Goal: Find specific page/section: Find specific page/section

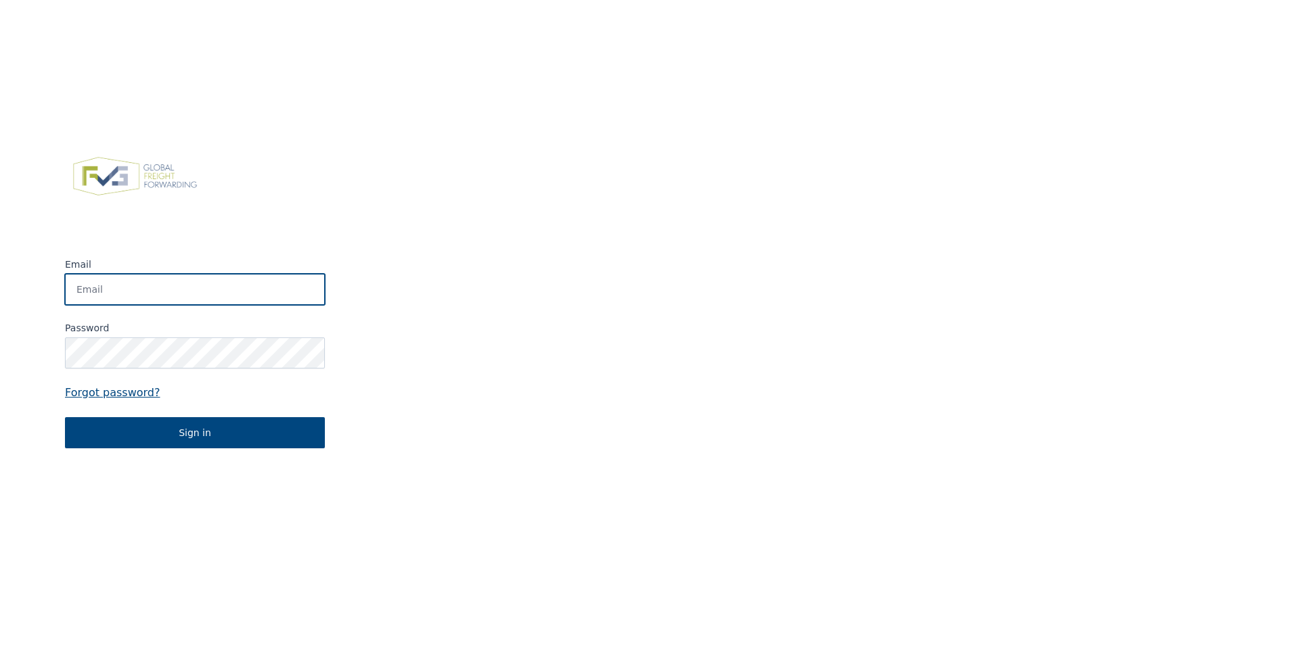
click at [190, 294] on input "Email" at bounding box center [195, 289] width 260 height 31
click at [338, 68] on div "Email Password Forgot password? Sign in" at bounding box center [195, 298] width 390 height 645
click at [128, 288] on input "Email" at bounding box center [195, 289] width 260 height 31
paste input "[EMAIL_ADDRESS][DOMAIN_NAME]"
type input "[EMAIL_ADDRESS][DOMAIN_NAME]"
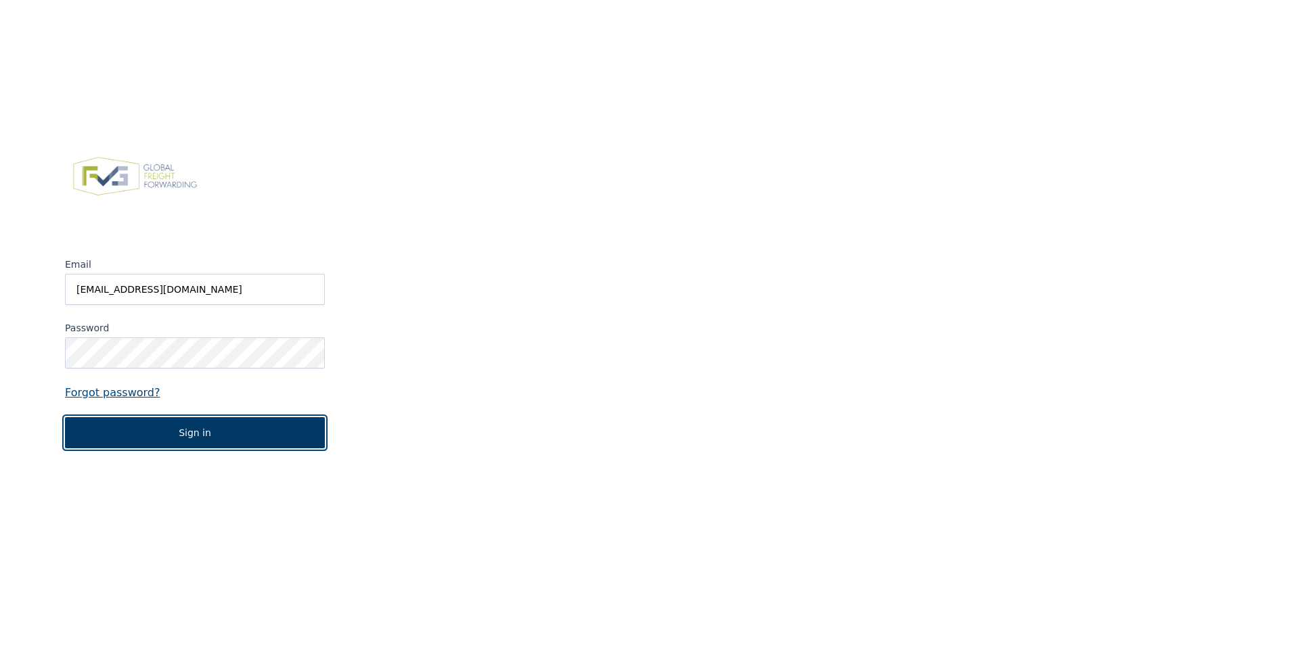
click at [202, 435] on button "Sign in" at bounding box center [195, 432] width 260 height 31
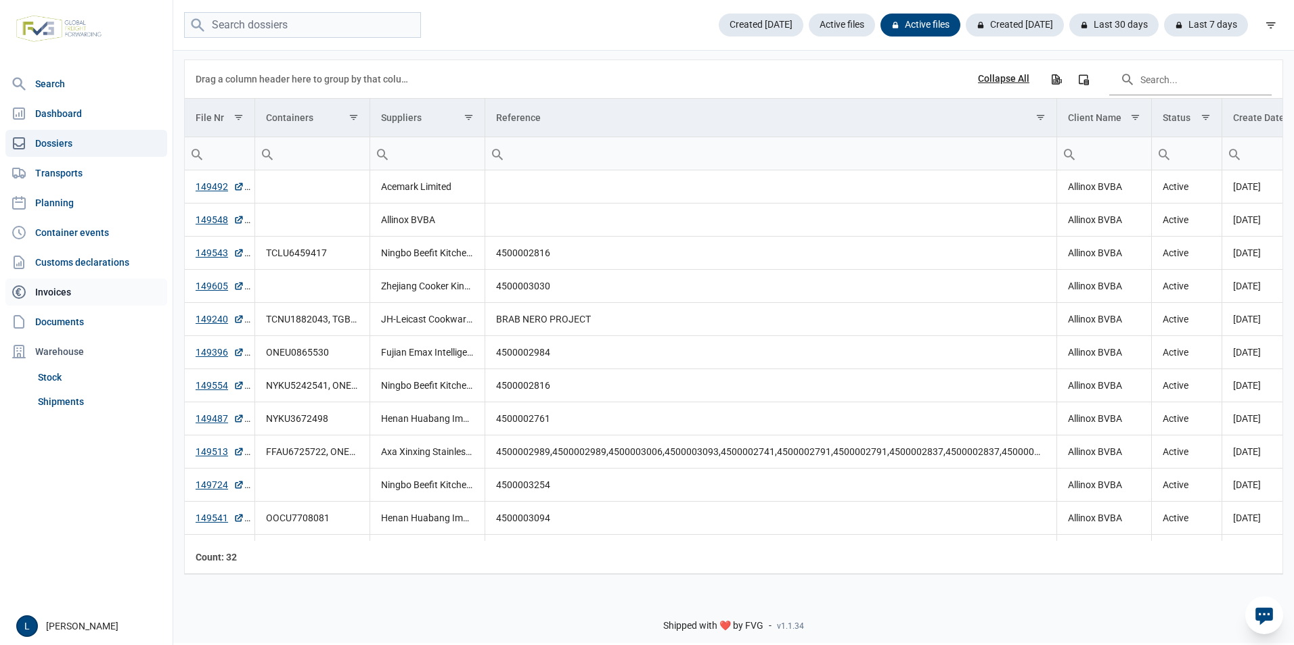
click at [53, 295] on link "Invoices" at bounding box center [86, 292] width 162 height 27
click at [211, 219] on link "149548" at bounding box center [220, 220] width 49 height 14
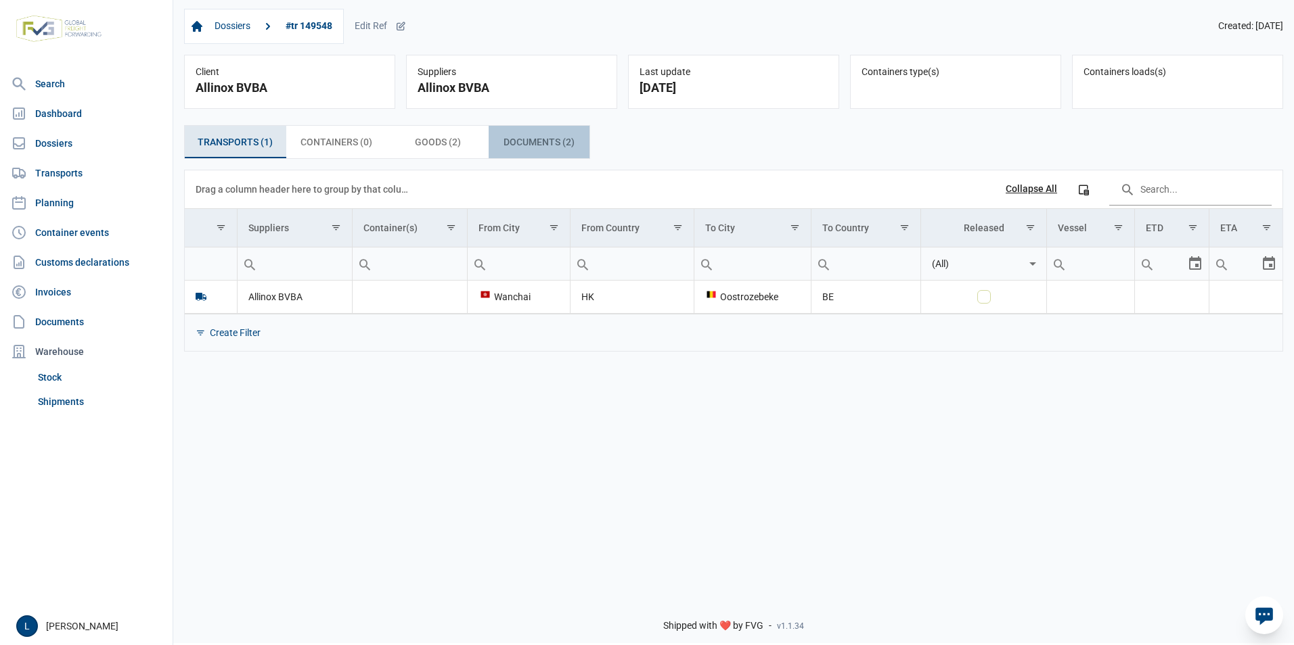
click at [560, 141] on span "Documents (2) Documents (2)" at bounding box center [538, 142] width 71 height 16
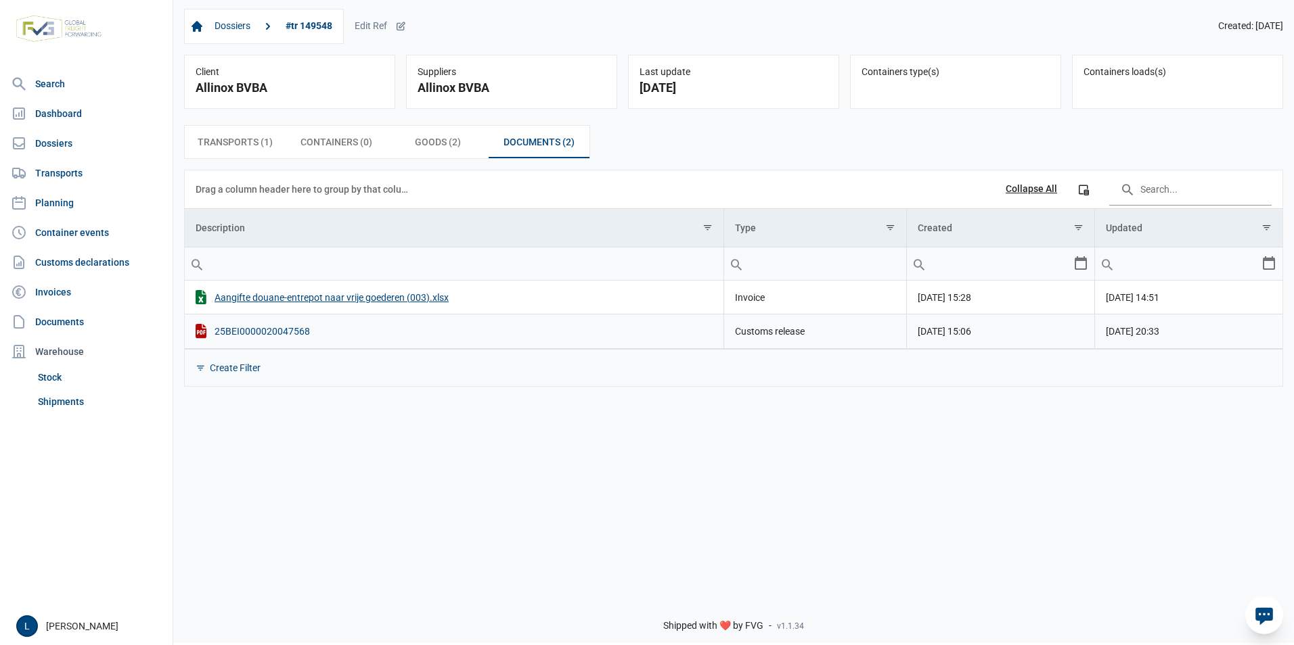
click at [283, 330] on div "25BEI0000020047568" at bounding box center [454, 331] width 517 height 14
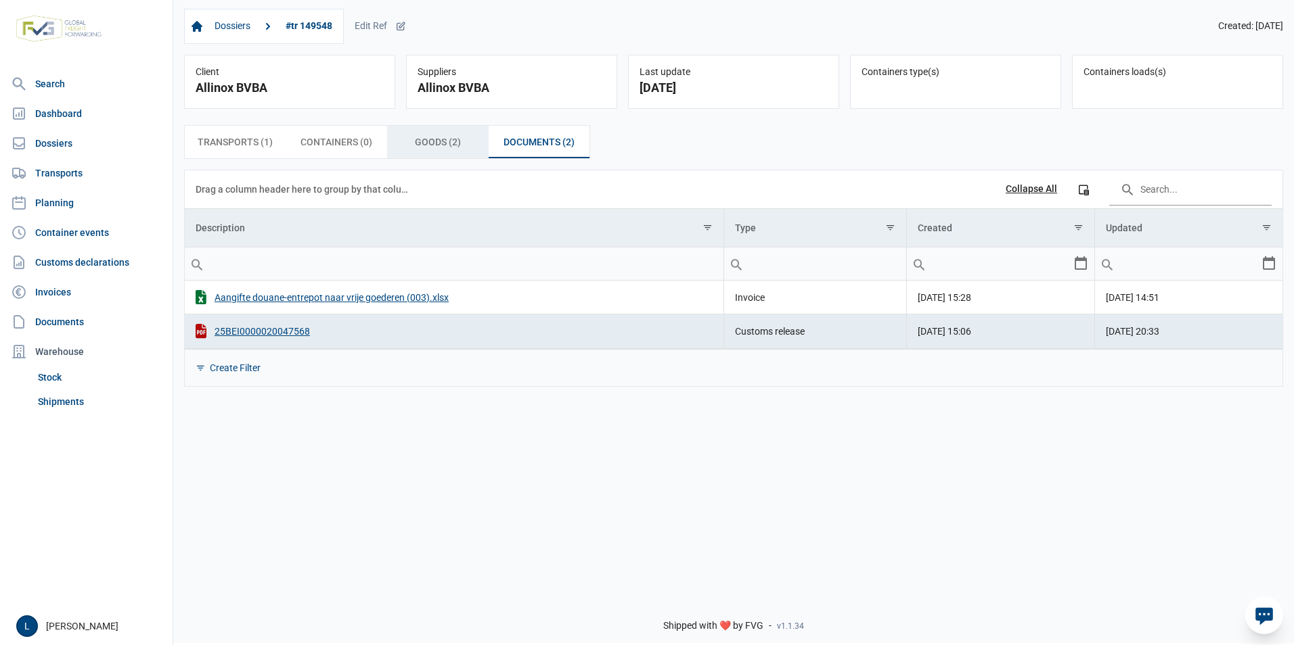
click at [431, 139] on span "Goods (2) Goods (2)" at bounding box center [438, 142] width 46 height 16
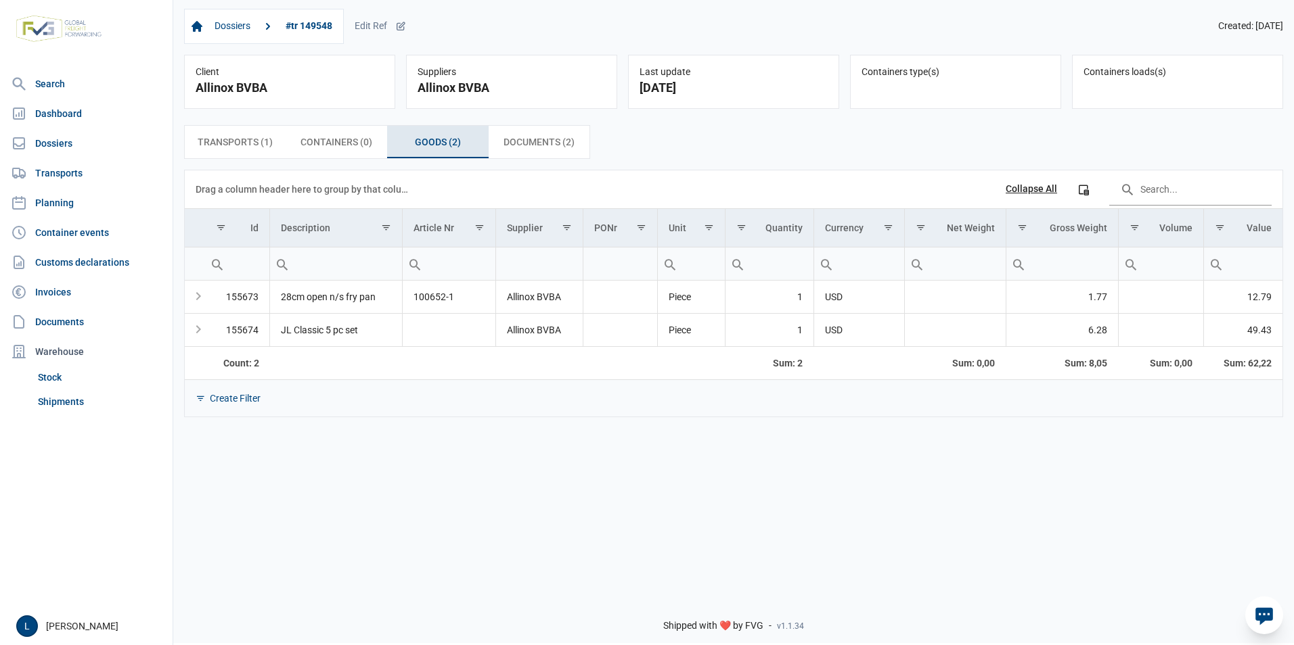
click at [1128, 88] on div "Containers loads(s)" at bounding box center [1177, 82] width 211 height 54
click at [607, 87] on div "Suppliers Allinox BVBA" at bounding box center [511, 82] width 211 height 54
click at [316, 77] on div "Client" at bounding box center [290, 72] width 188 height 12
click at [313, 22] on link "#tr 149548" at bounding box center [309, 26] width 58 height 23
click at [37, 296] on link "Invoices" at bounding box center [86, 292] width 162 height 27
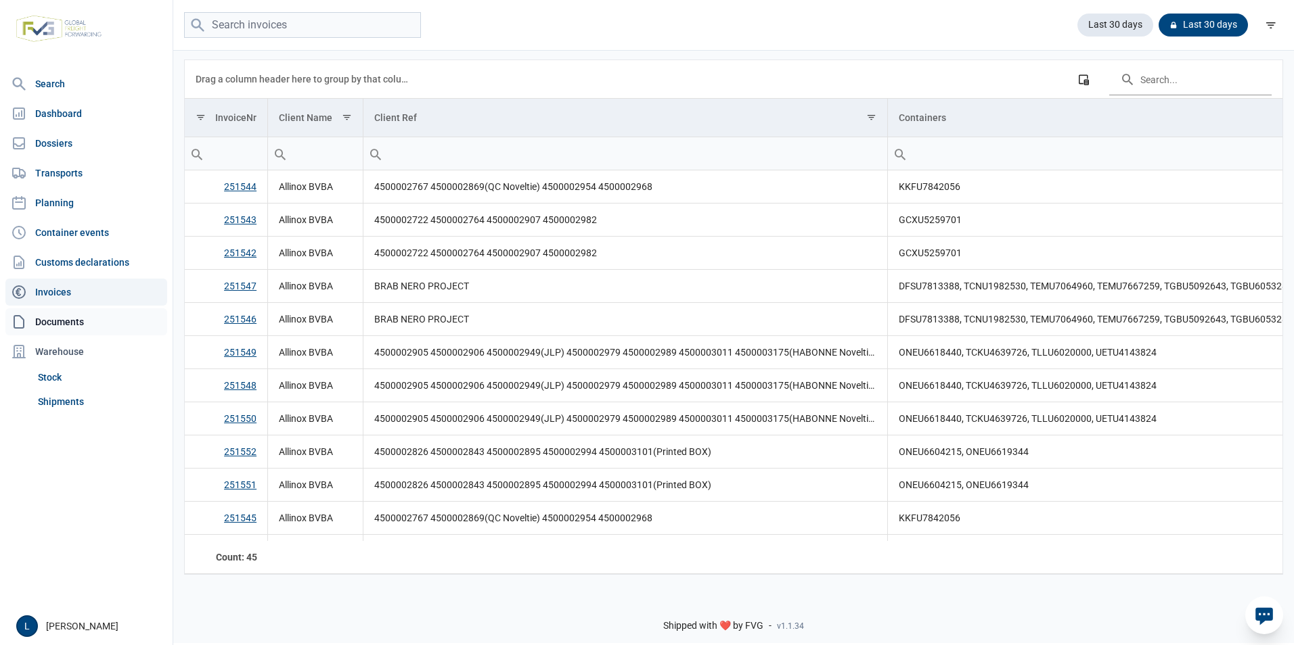
click at [49, 315] on link "Documents" at bounding box center [86, 322] width 162 height 27
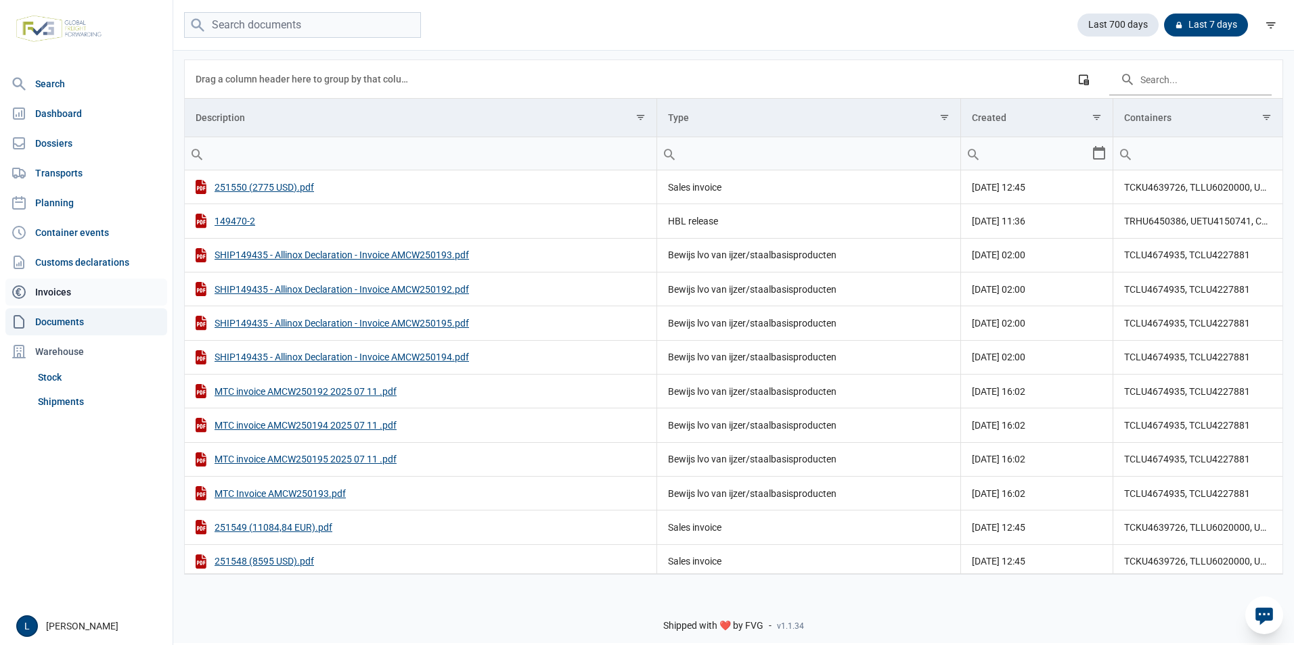
click at [82, 298] on link "Invoices" at bounding box center [86, 292] width 162 height 27
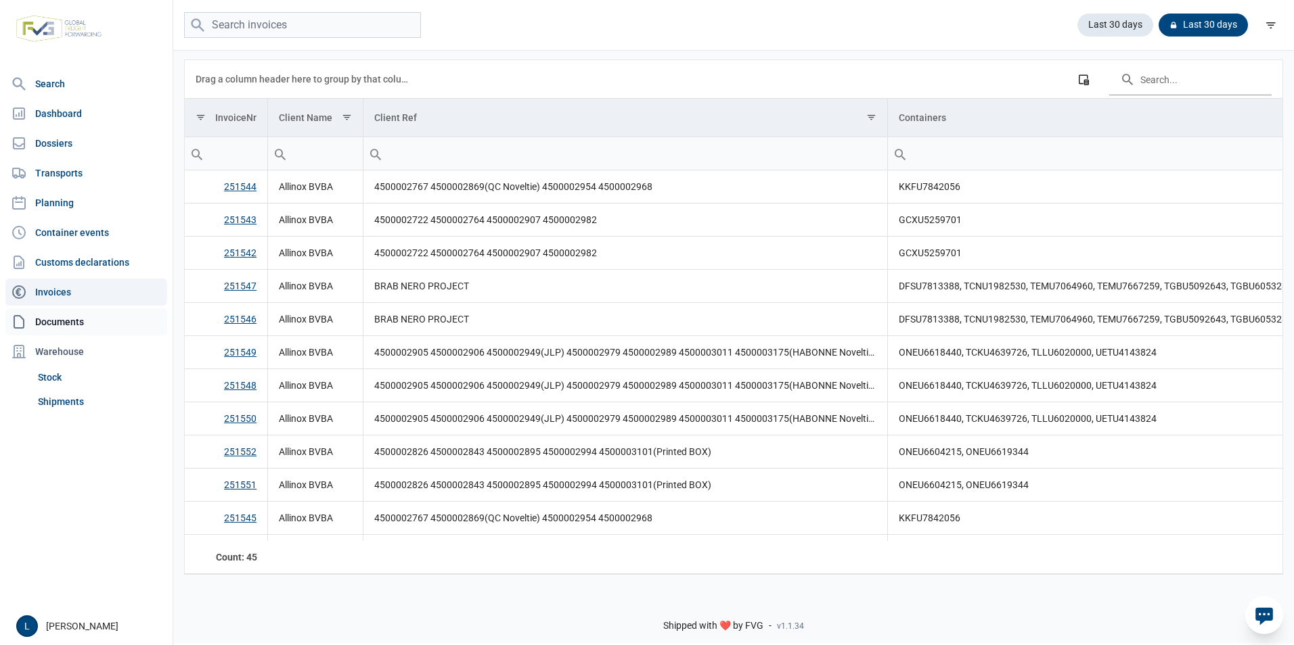
click at [69, 323] on link "Documents" at bounding box center [86, 322] width 162 height 27
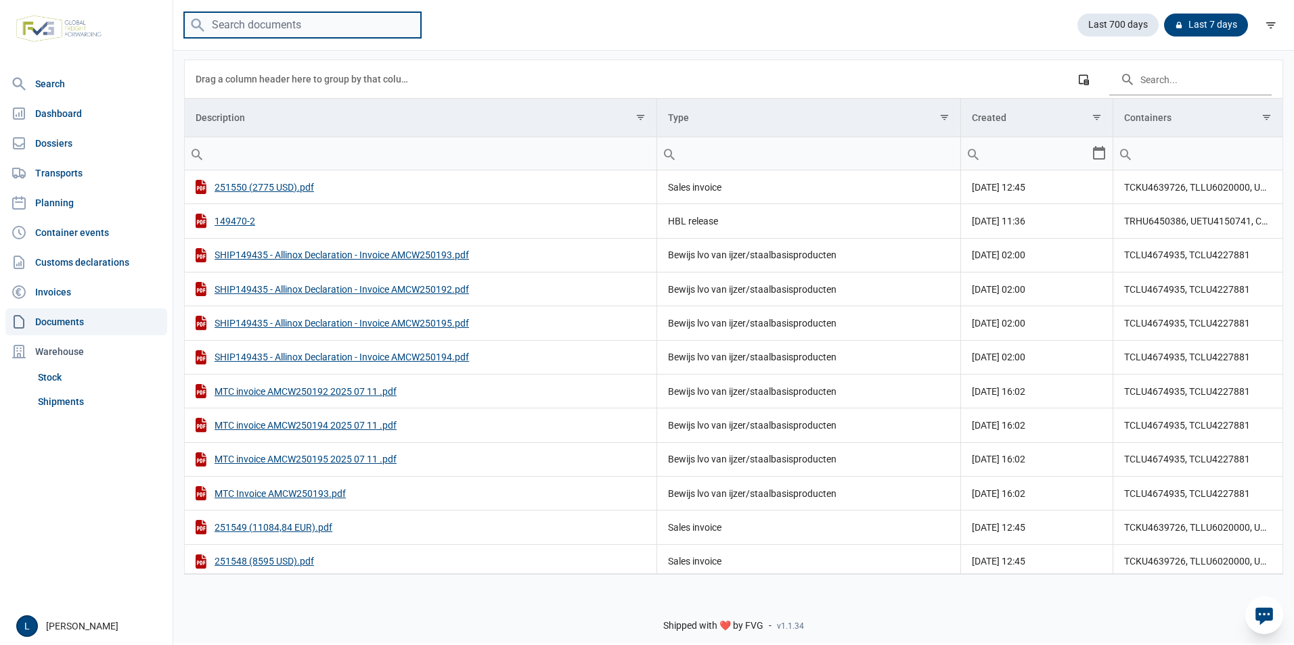
click at [260, 26] on input "search" at bounding box center [302, 25] width 237 height 26
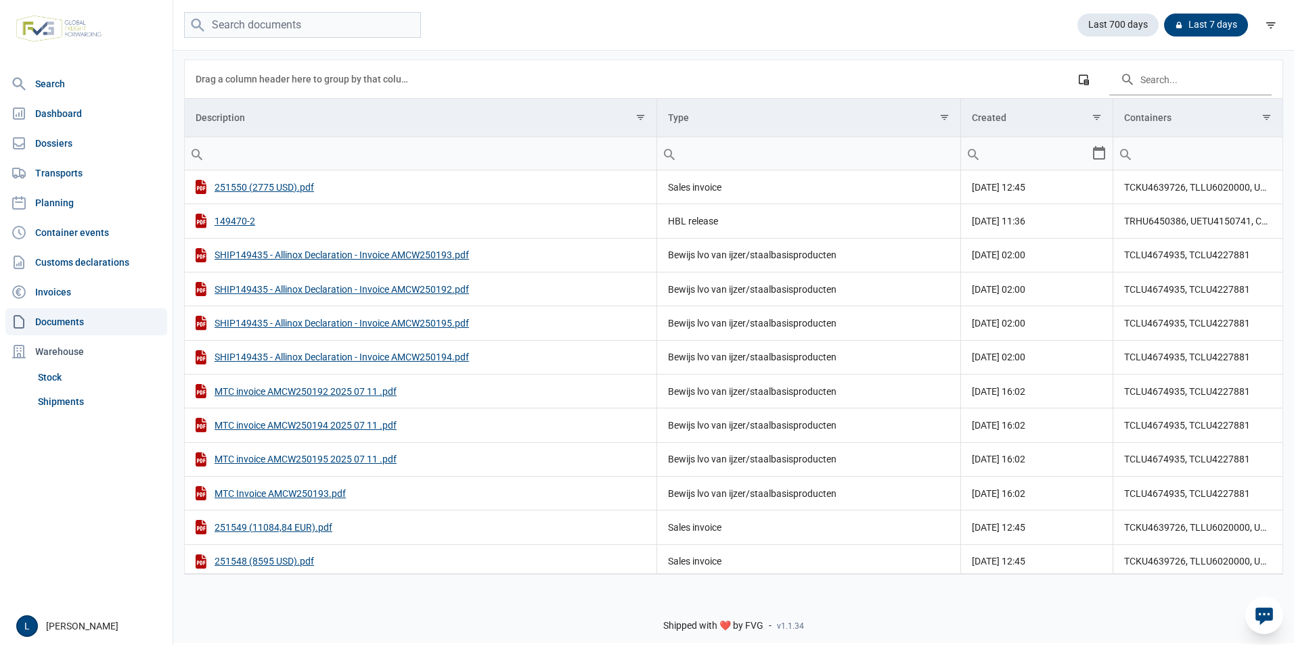
click at [719, 14] on div "Last 700 days Last 7 days" at bounding box center [733, 25] width 1120 height 26
click at [291, 188] on div "251550 (2775 USD).pdf" at bounding box center [421, 187] width 450 height 14
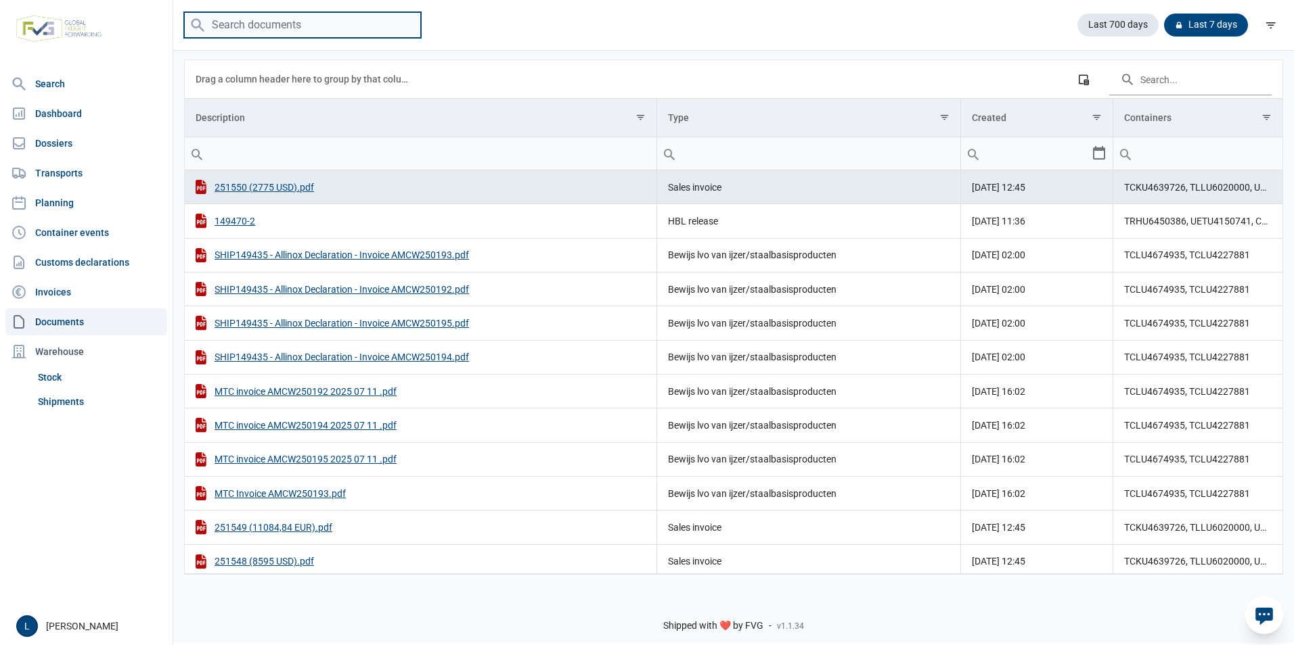
click at [288, 20] on input "search" at bounding box center [302, 25] width 237 height 26
type input "250703"
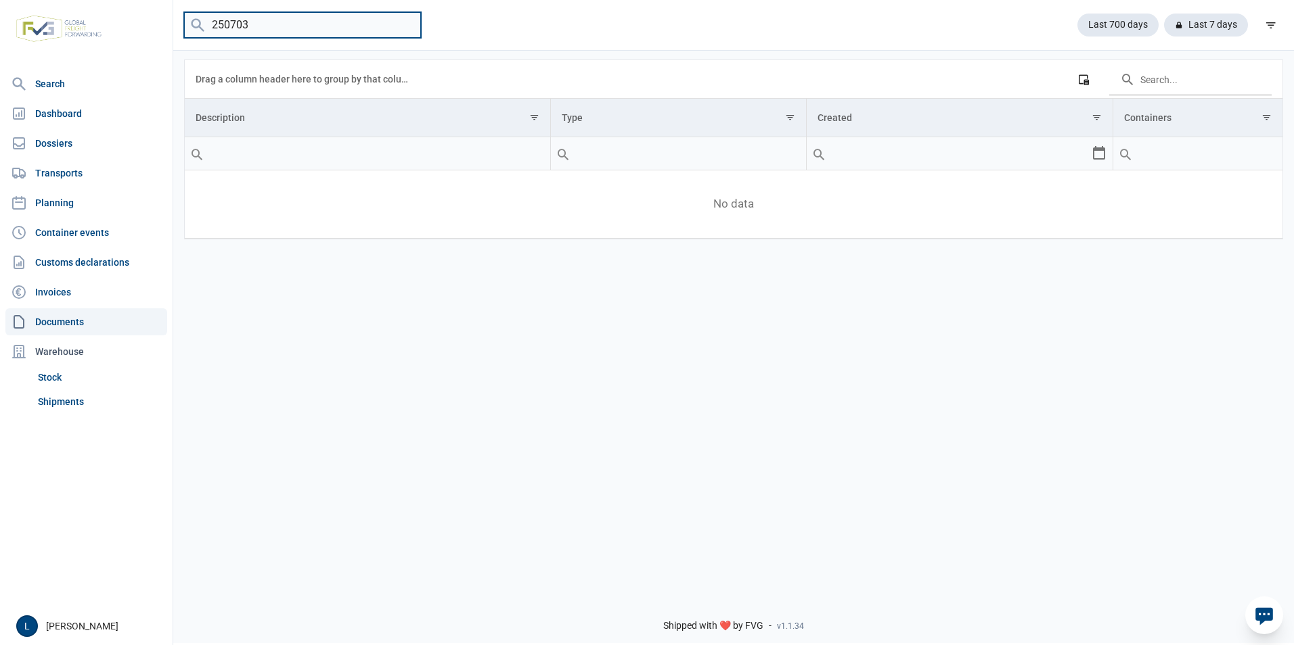
click at [404, 24] on input "250703" at bounding box center [302, 25] width 237 height 26
click at [47, 321] on link "Documents" at bounding box center [86, 322] width 162 height 27
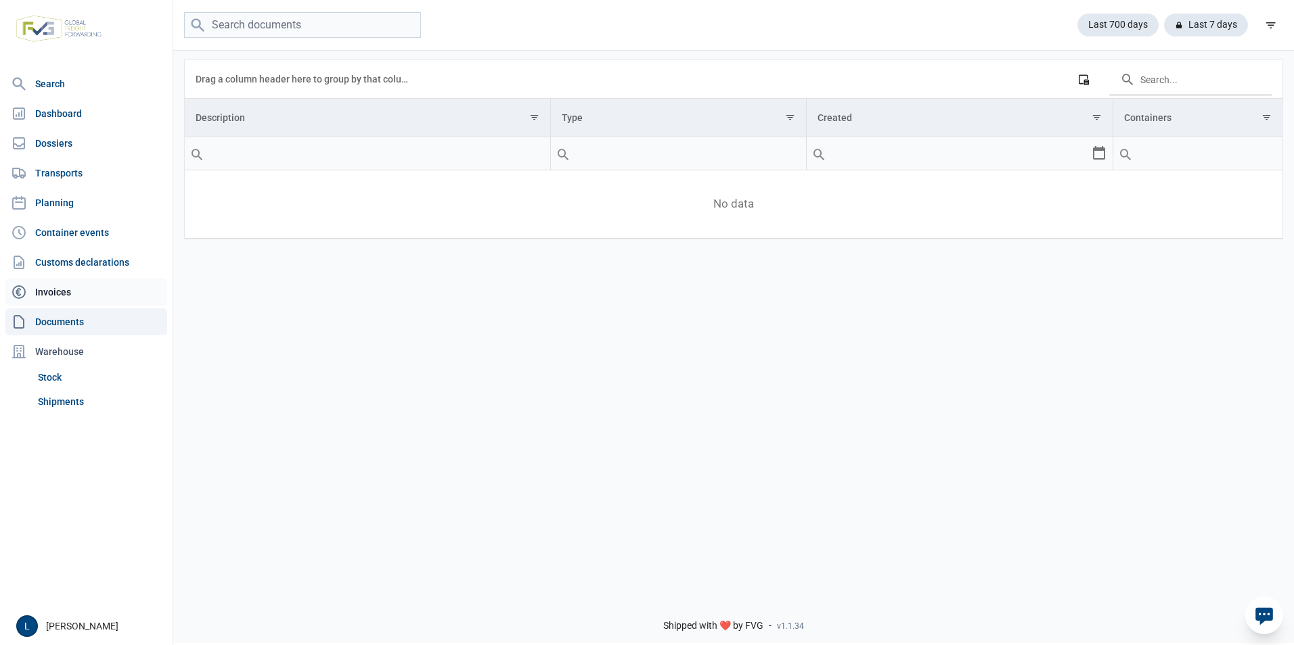
click at [74, 292] on link "Invoices" at bounding box center [86, 292] width 162 height 27
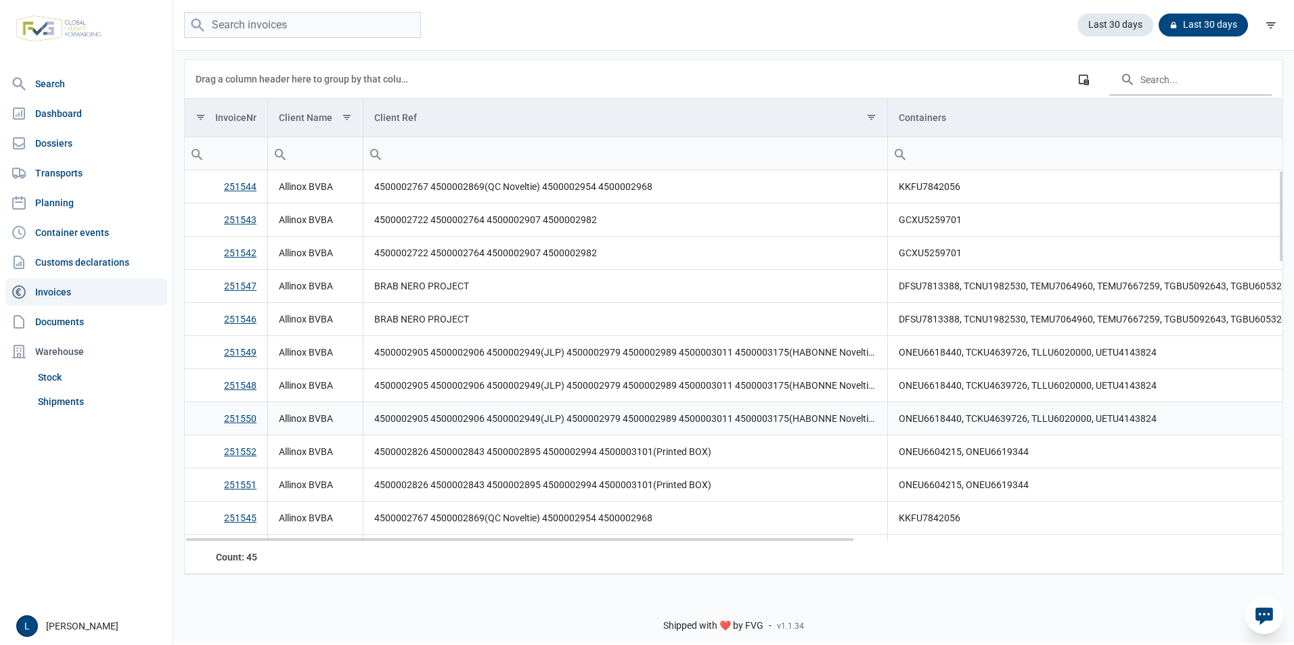
click at [231, 416] on link "251550" at bounding box center [240, 418] width 32 height 11
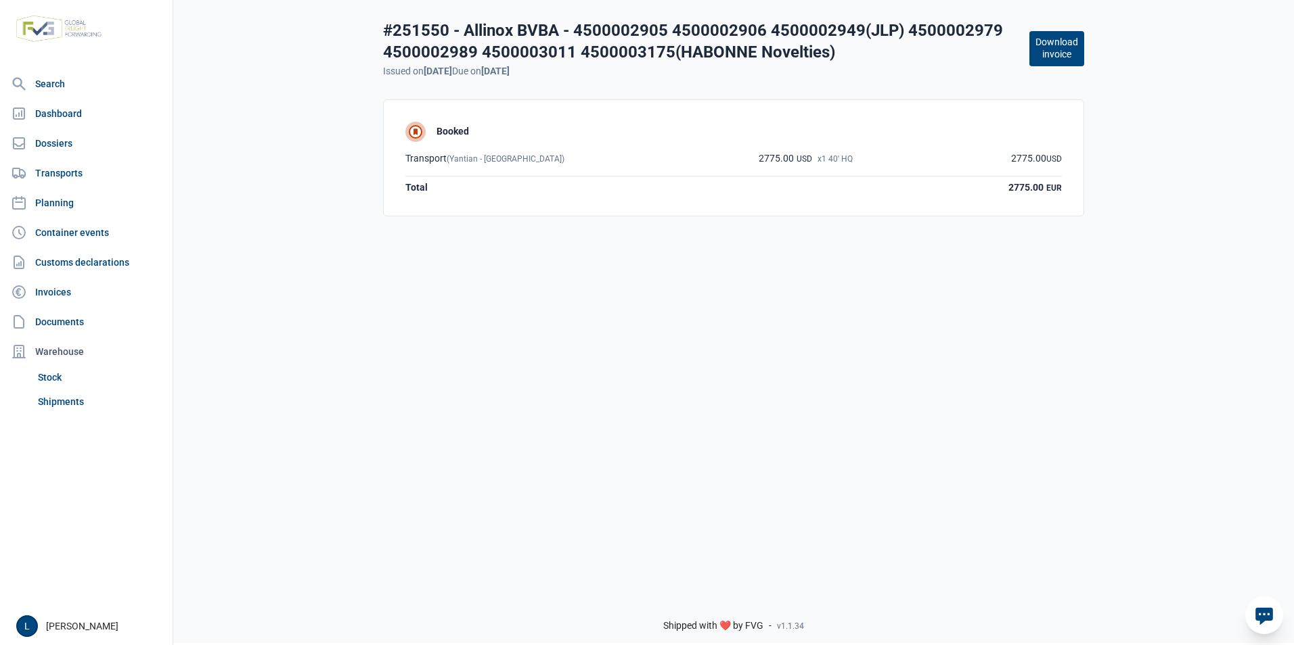
click at [1062, 49] on button "Download invoice" at bounding box center [1056, 48] width 55 height 35
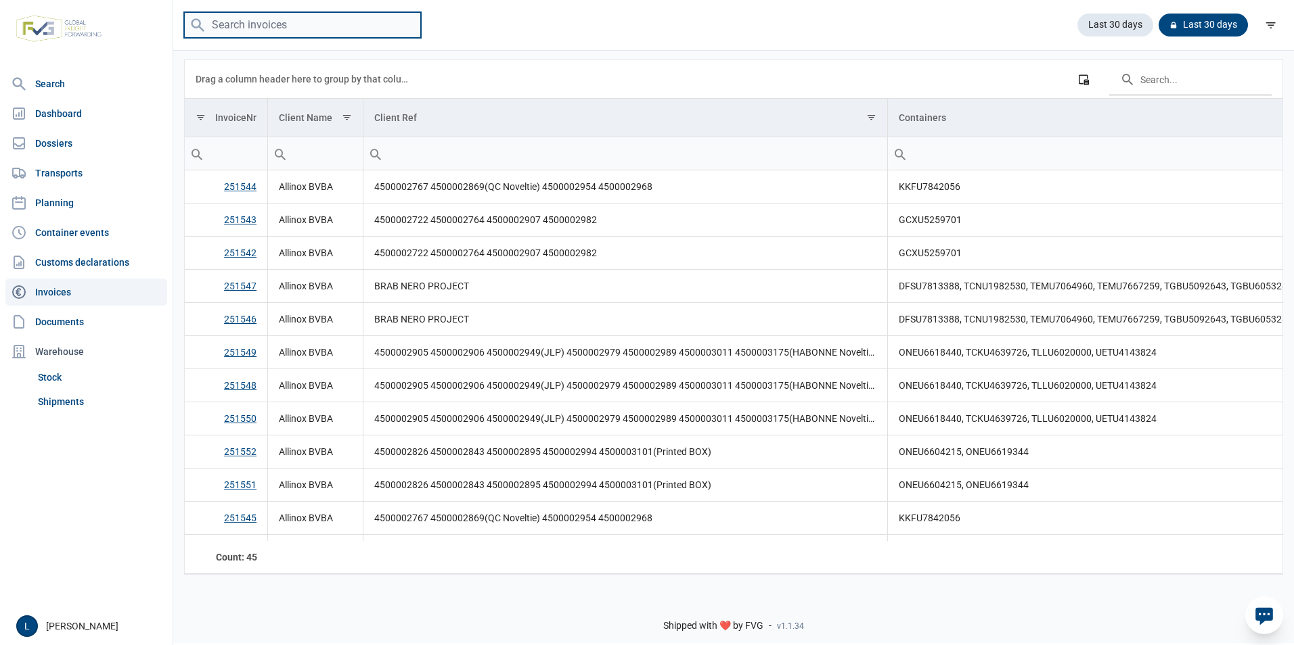
click at [267, 30] on input "search" at bounding box center [302, 25] width 237 height 26
type input "250703"
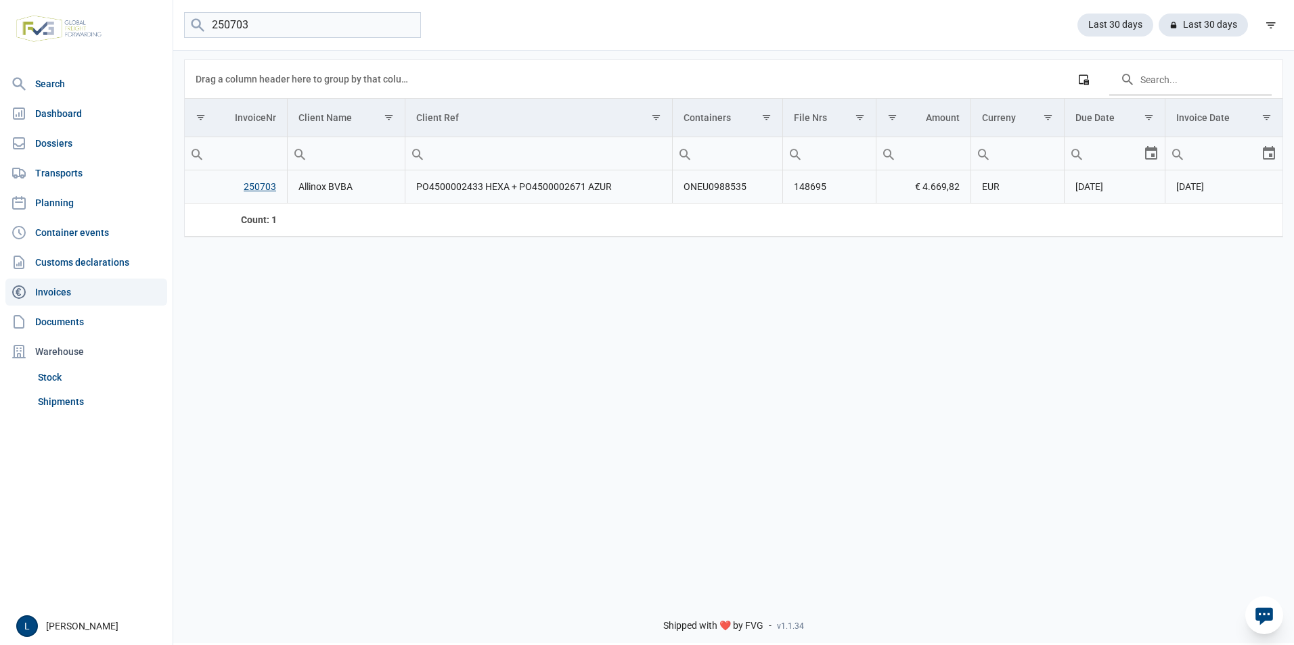
click at [262, 187] on link "250703" at bounding box center [260, 186] width 32 height 11
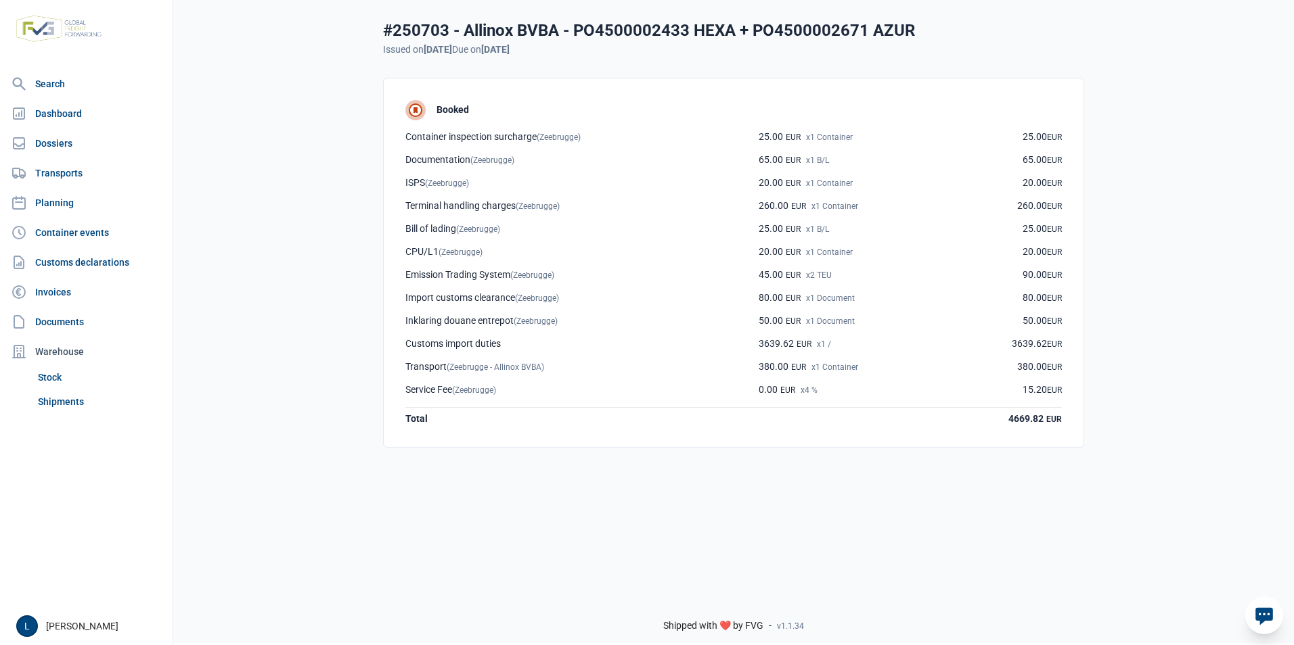
click at [414, 420] on div "Total" at bounding box center [416, 419] width 22 height 12
click at [368, 436] on div "#250703 - Allinox BVBA - PO4500002433 HEXA + PO4500002671 AZUR Issued on 02-06-…" at bounding box center [733, 223] width 744 height 450
click at [509, 46] on strong "15-07-2025" at bounding box center [495, 49] width 28 height 11
click at [615, 26] on div "#250703 - Allinox BVBA - PO4500002433 HEXA + PO4500002671 AZUR" at bounding box center [649, 31] width 532 height 22
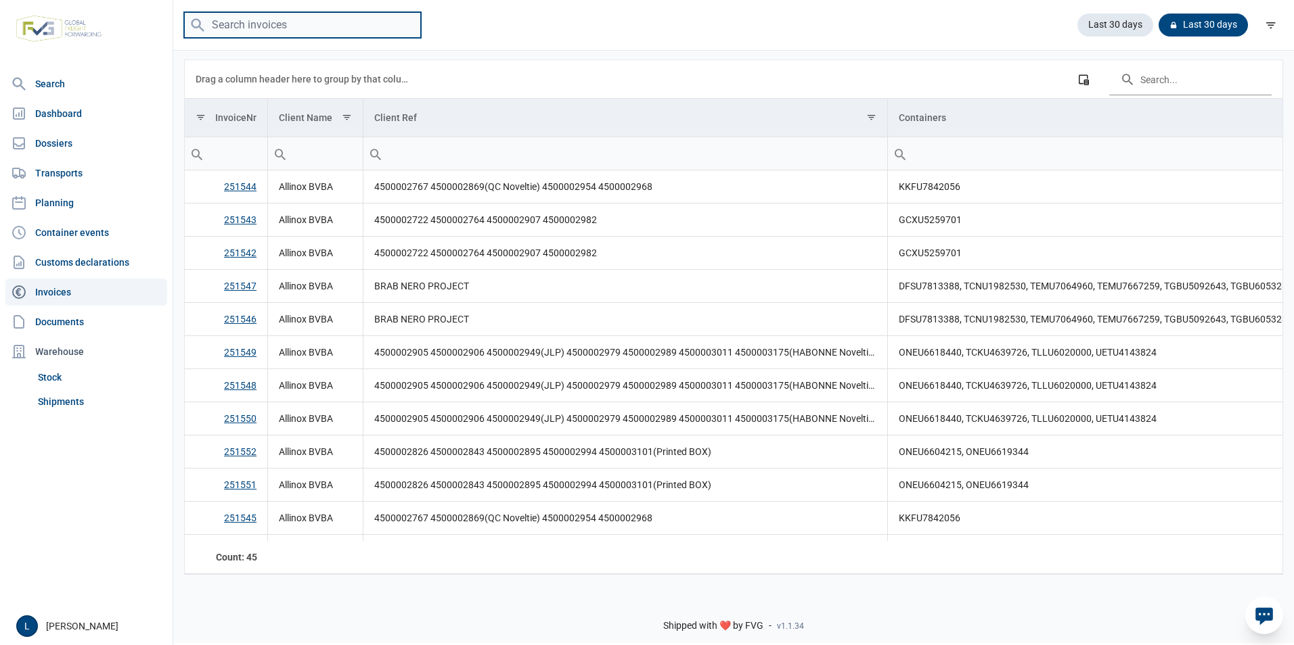
click at [267, 30] on input "search" at bounding box center [302, 25] width 237 height 26
type input "250703"
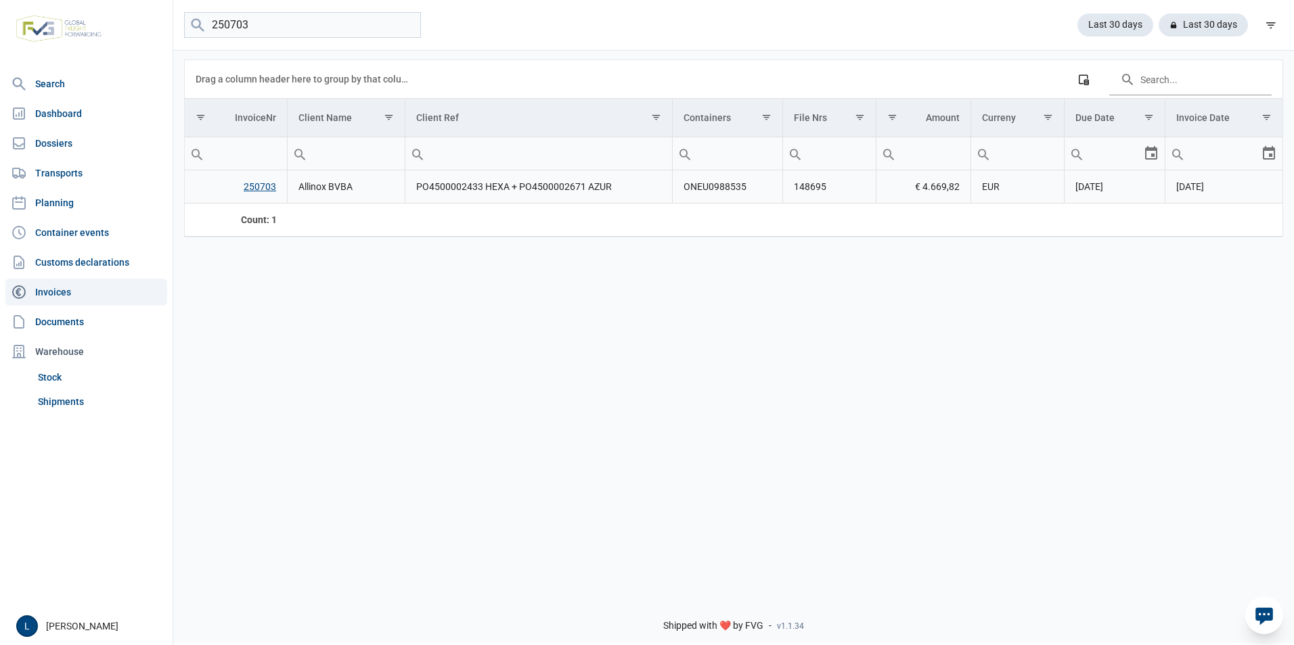
click at [207, 196] on td "250703" at bounding box center [236, 186] width 103 height 33
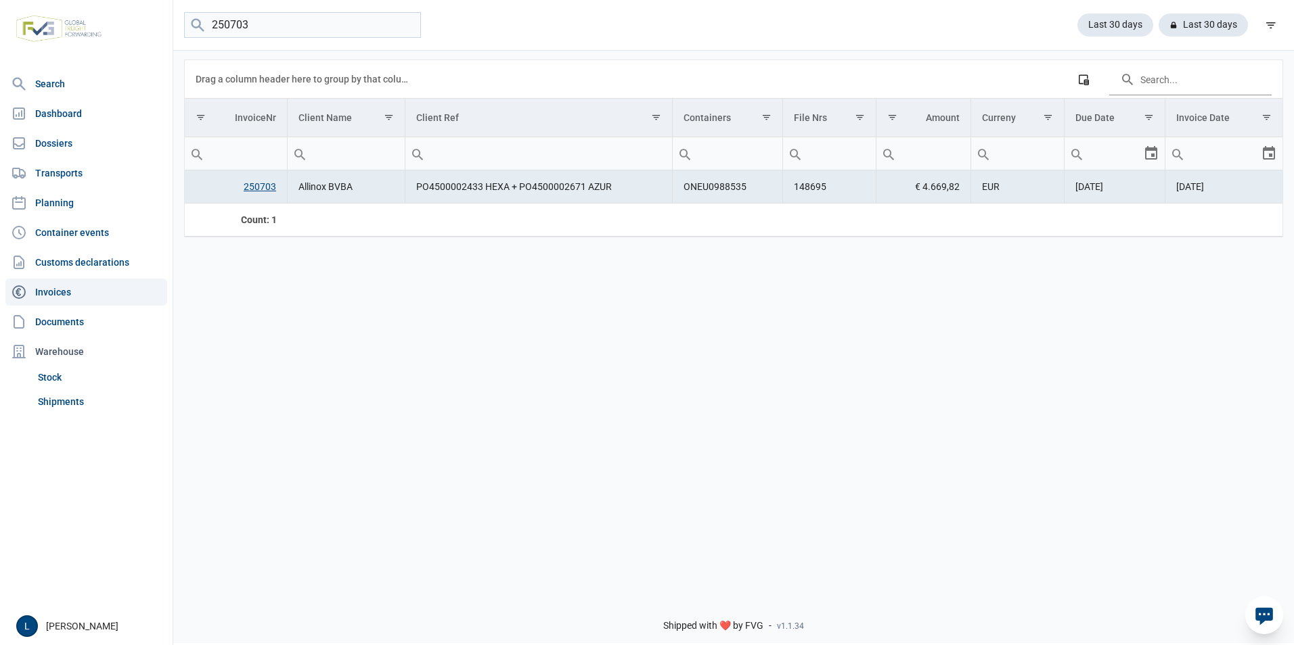
click at [263, 187] on link "250703" at bounding box center [260, 186] width 32 height 11
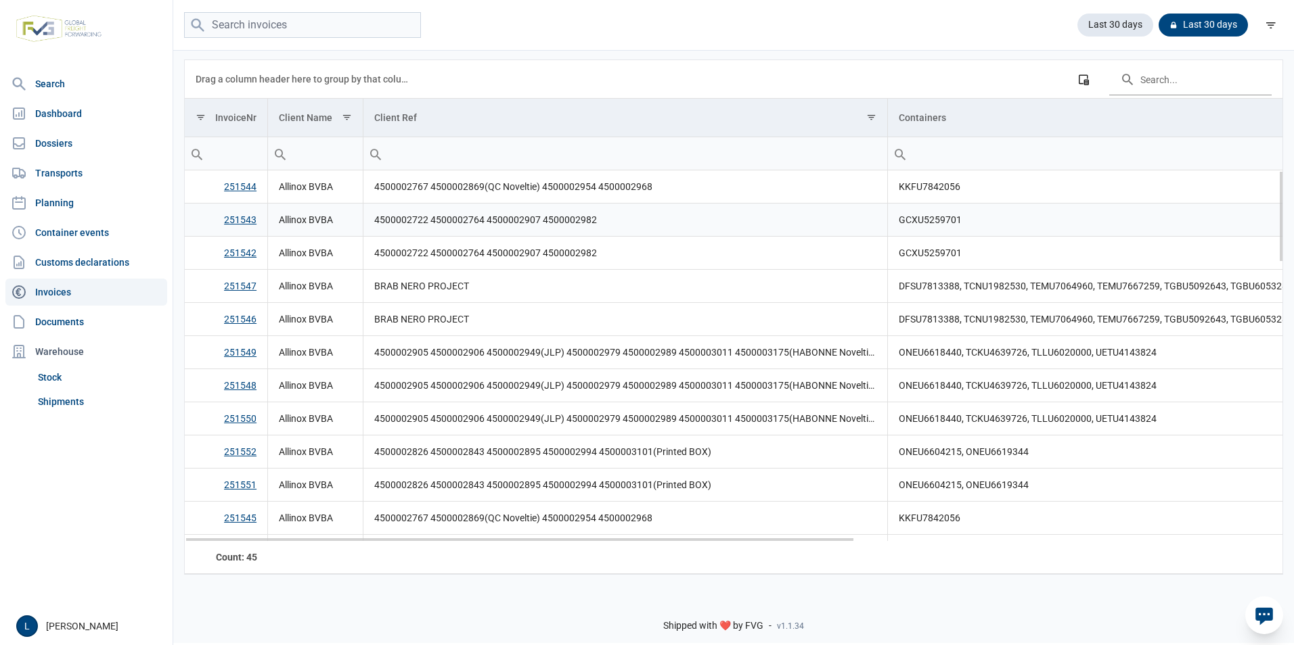
click at [248, 220] on link "251543" at bounding box center [240, 219] width 32 height 11
